Goal: Book appointment/travel/reservation

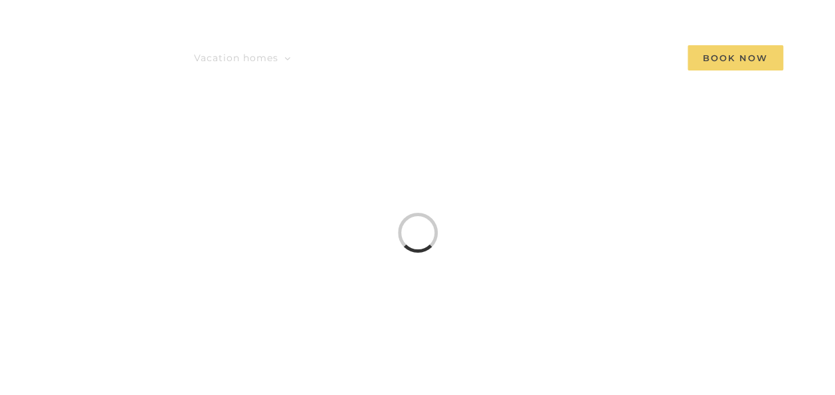
click at [753, 45] on span "Book Now" at bounding box center [735, 57] width 96 height 25
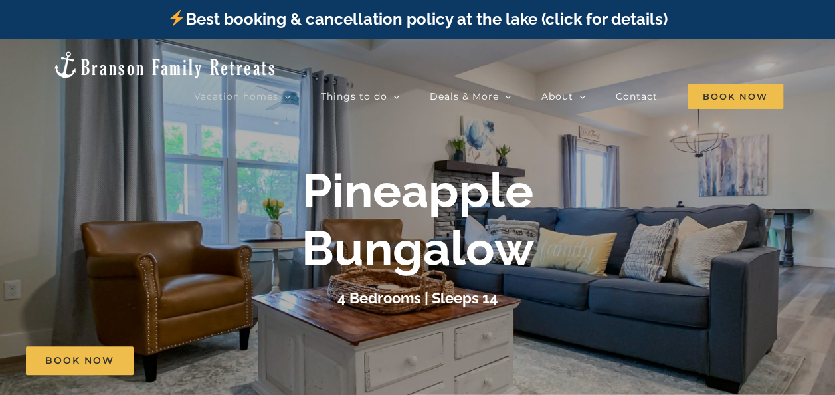
click at [603, 23] on link "Best booking & cancellation policy at the lake (click for details)" at bounding box center [416, 18] width 499 height 19
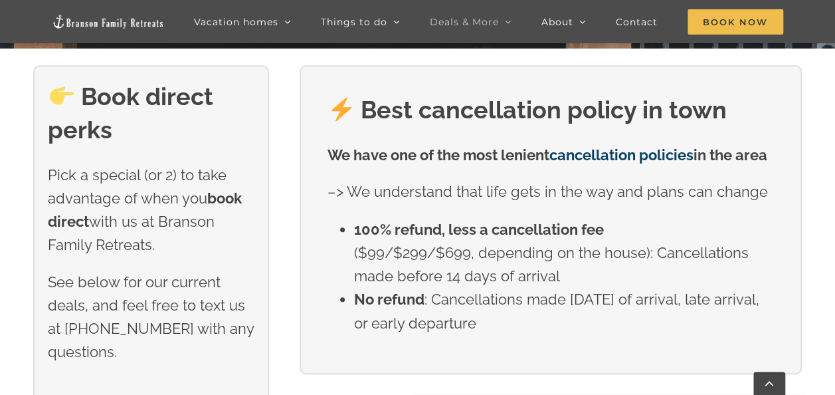
scroll to position [399, 0]
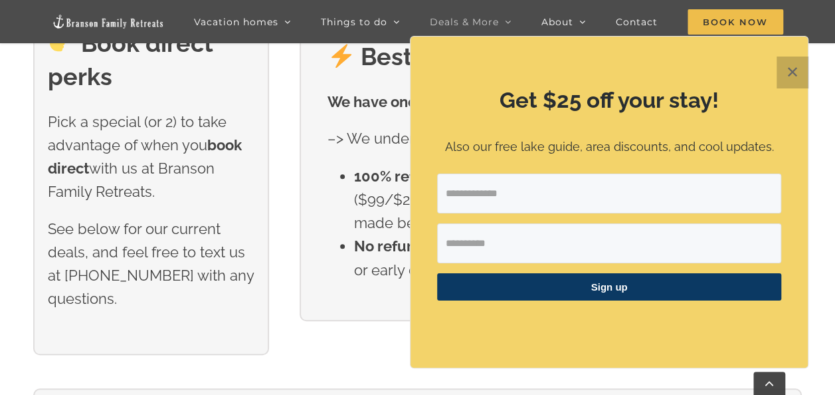
click at [800, 74] on button "✕" at bounding box center [792, 72] width 32 height 32
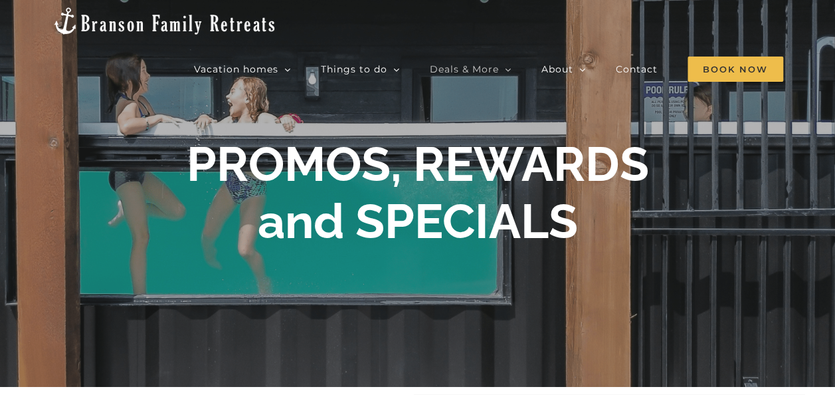
scroll to position [0, 0]
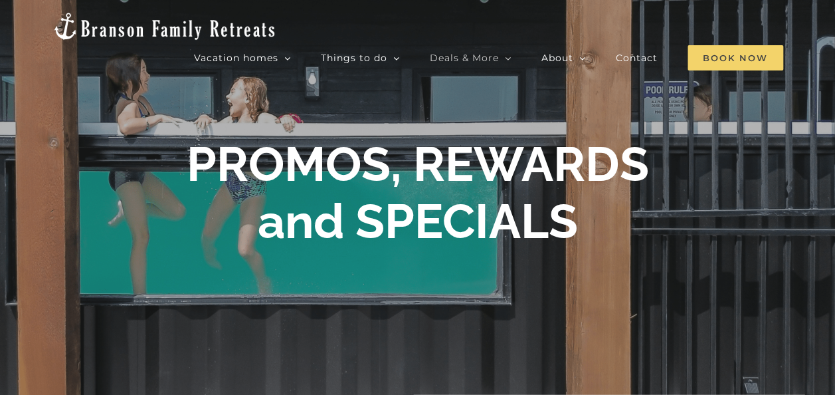
click at [756, 45] on span "Book Now" at bounding box center [735, 57] width 96 height 25
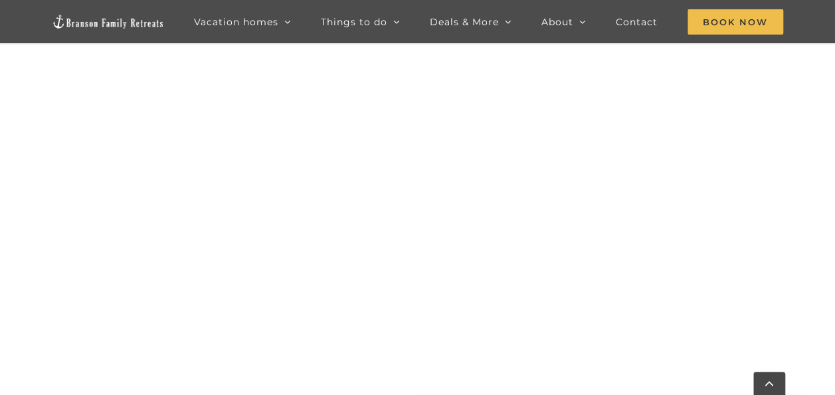
scroll to position [943, 0]
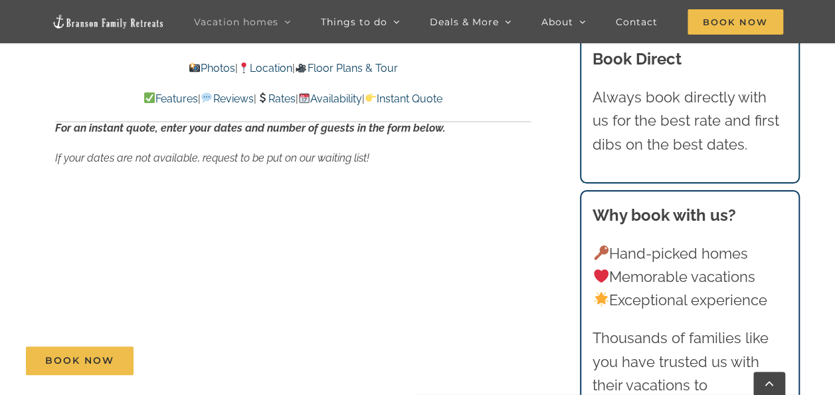
scroll to position [8529, 0]
